Goal: Task Accomplishment & Management: Use online tool/utility

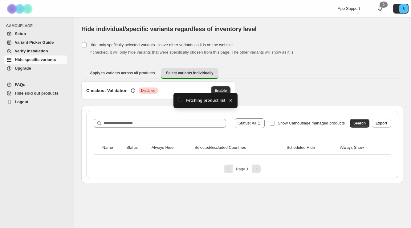
click at [196, 110] on div "**********" at bounding box center [242, 144] width 322 height 77
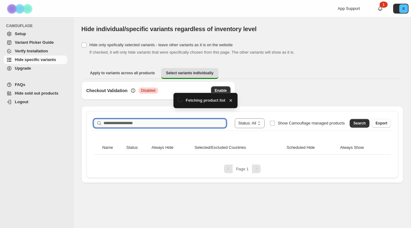
click at [188, 125] on input "Search product name" at bounding box center [164, 123] width 122 height 9
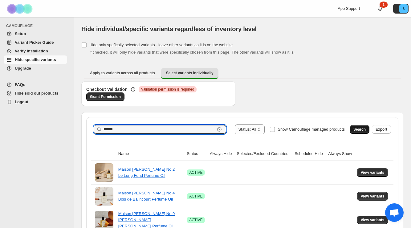
type input "******"
click at [361, 130] on span "Search" at bounding box center [359, 129] width 12 height 5
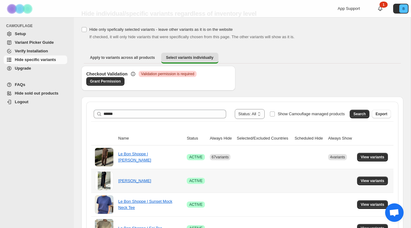
scroll to position [24, 0]
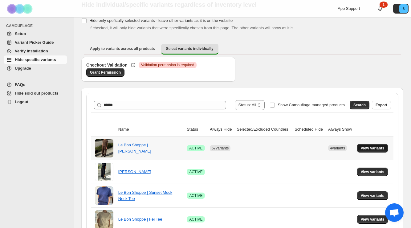
click at [365, 149] on span "View variants" at bounding box center [372, 148] width 24 height 5
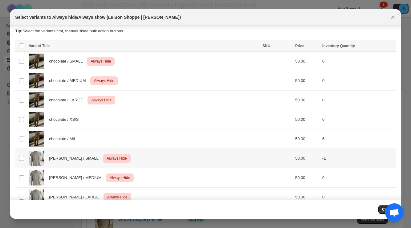
scroll to position [0, 0]
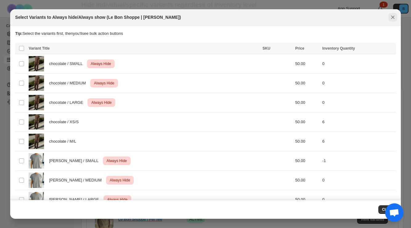
click at [391, 14] on button "Close" at bounding box center [392, 17] width 9 height 9
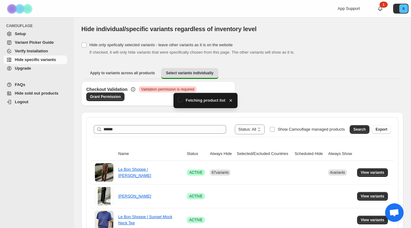
scroll to position [24, 0]
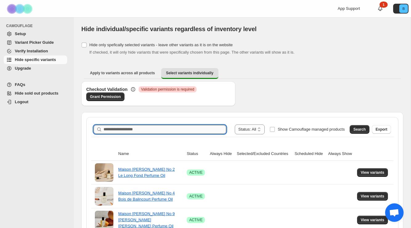
click at [165, 129] on input "Search product name" at bounding box center [164, 129] width 122 height 9
click at [354, 131] on span "Search" at bounding box center [359, 129] width 12 height 5
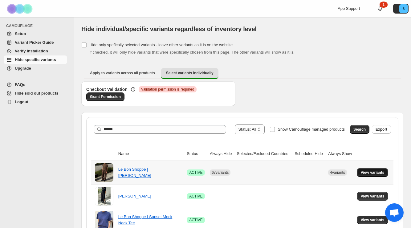
click at [364, 171] on span "View variants" at bounding box center [372, 172] width 24 height 5
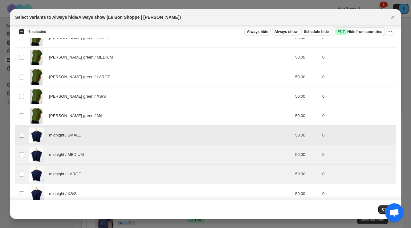
scroll to position [1814, 0]
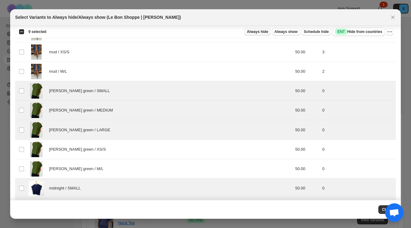
click at [255, 32] on span "Always hide" at bounding box center [257, 31] width 21 height 5
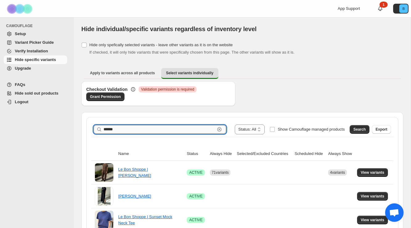
click at [166, 130] on input "******" at bounding box center [158, 129] width 111 height 9
click at [166, 129] on input "******" at bounding box center [158, 129] width 111 height 9
click at [361, 131] on span "Search" at bounding box center [359, 129] width 12 height 5
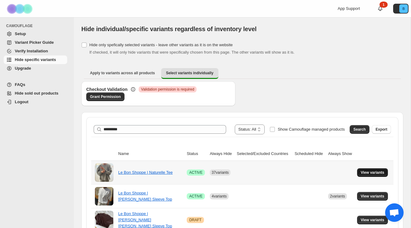
click at [361, 176] on button "View variants" at bounding box center [372, 172] width 31 height 9
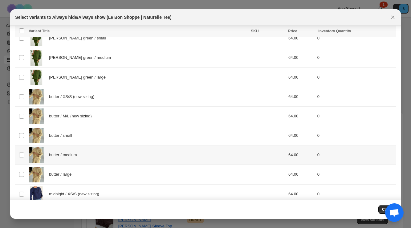
scroll to position [1120, 0]
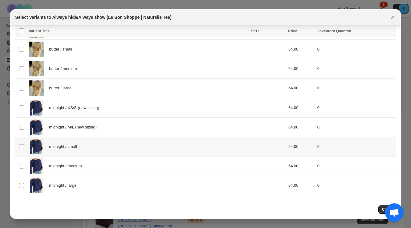
click at [23, 142] on td "Select product variant" at bounding box center [21, 146] width 12 height 19
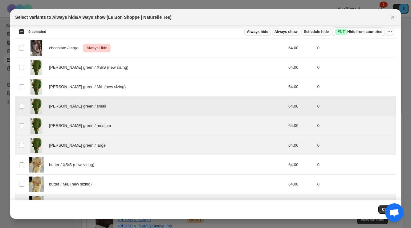
scroll to position [967, 0]
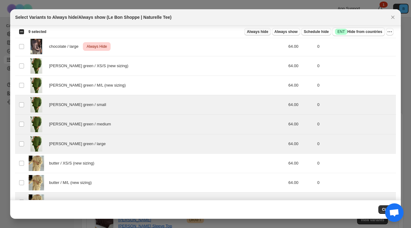
click at [259, 32] on span "Always hide" at bounding box center [257, 31] width 21 height 5
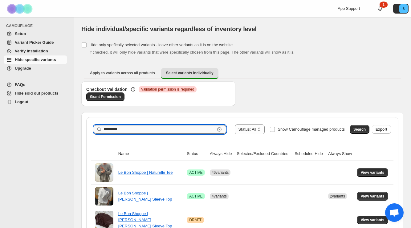
click at [208, 127] on input "*********" at bounding box center [158, 129] width 111 height 9
type input "*******"
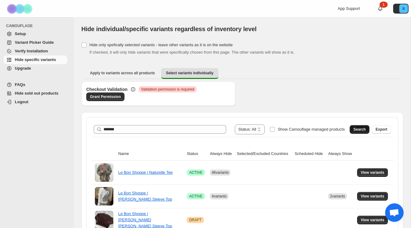
click at [357, 131] on span "Search" at bounding box center [359, 129] width 12 height 5
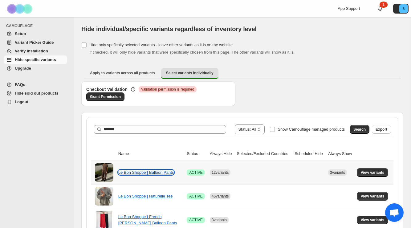
click at [158, 173] on link "Le Bon Shoppe | Balloon Pants" at bounding box center [145, 172] width 55 height 5
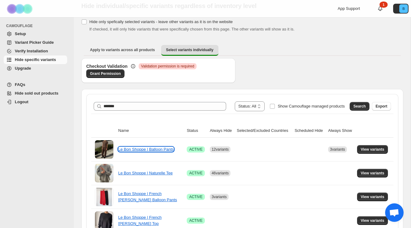
scroll to position [24, 0]
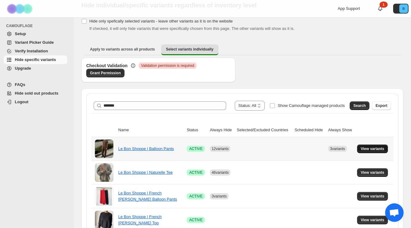
click at [377, 146] on span "View variants" at bounding box center [372, 148] width 24 height 5
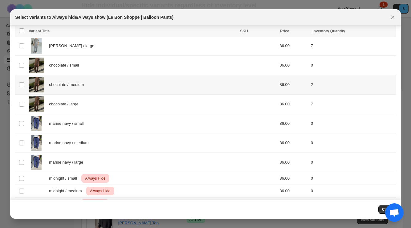
scroll to position [233, 0]
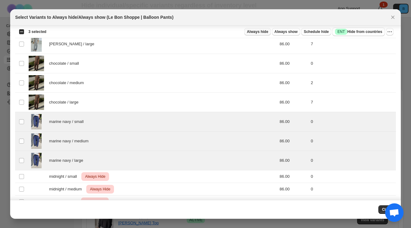
click at [263, 29] on button "Always hide" at bounding box center [257, 31] width 26 height 7
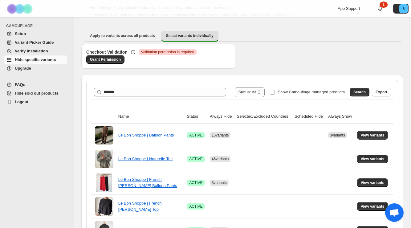
scroll to position [38, 0]
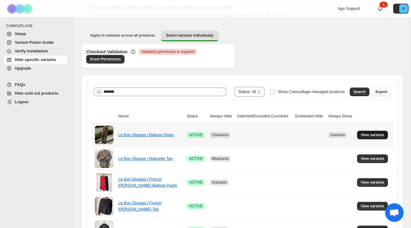
click at [370, 135] on span "View variants" at bounding box center [372, 134] width 24 height 5
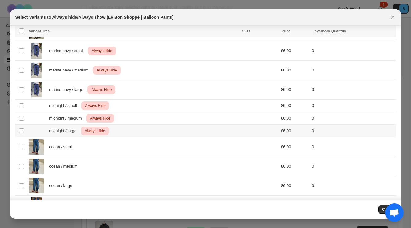
scroll to position [306, 0]
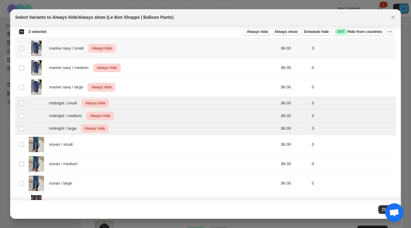
drag, startPoint x: 290, startPoint y: 32, endPoint x: 393, endPoint y: 43, distance: 104.0
click at [389, 31] on icon "More actions" at bounding box center [389, 31] width 1 height 1
click at [363, 46] on span "Undo always hide" at bounding box center [360, 44] width 32 height 5
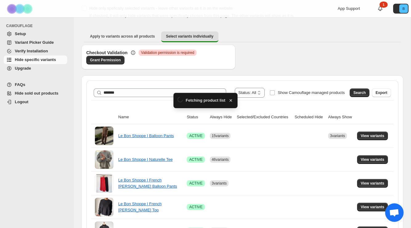
scroll to position [38, 0]
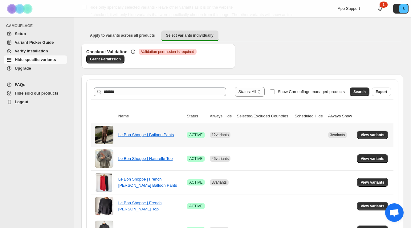
click at [373, 141] on td "View variants" at bounding box center [374, 134] width 38 height 23
click at [373, 140] on td "View variants" at bounding box center [374, 134] width 38 height 23
click at [373, 138] on button "View variants" at bounding box center [372, 134] width 31 height 9
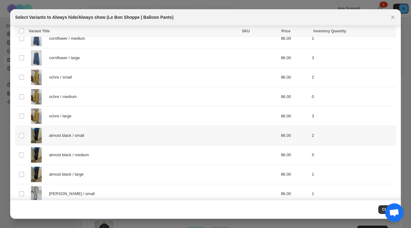
scroll to position [0, 0]
